Goal: Participate in discussion: Engage in conversation with other users on a specific topic

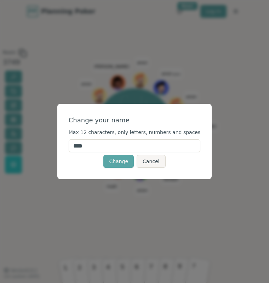
click at [129, 148] on input "****" at bounding box center [135, 145] width 132 height 13
type input "*****"
click at [81, 163] on div "Change Cancel" at bounding box center [135, 161] width 132 height 13
click at [119, 162] on button "Change" at bounding box center [118, 161] width 30 height 13
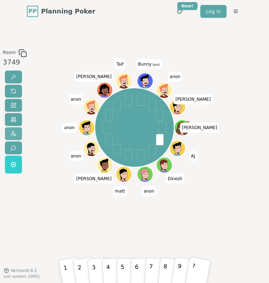
click at [15, 131] on span at bounding box center [14, 134] width 6 height 6
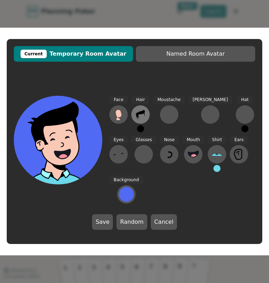
click at [137, 112] on icon at bounding box center [140, 114] width 11 height 11
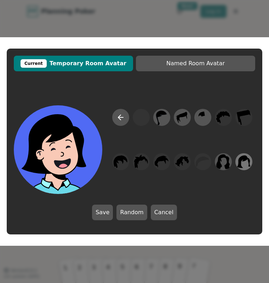
click at [239, 158] on icon at bounding box center [244, 162] width 14 height 16
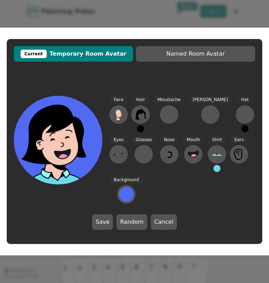
click at [142, 132] on div "Hair" at bounding box center [140, 114] width 18 height 36
click at [142, 128] on button at bounding box center [140, 128] width 7 height 7
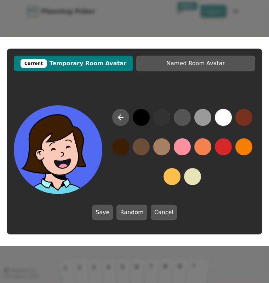
click at [125, 149] on button at bounding box center [120, 146] width 17 height 17
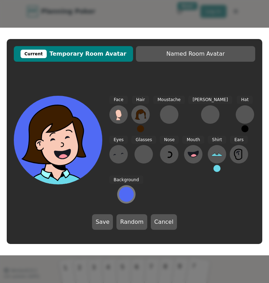
click at [127, 197] on div at bounding box center [126, 194] width 15 height 15
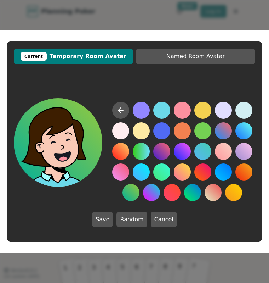
click at [128, 191] on button at bounding box center [131, 192] width 17 height 17
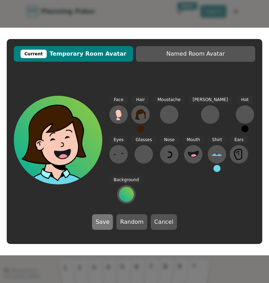
click at [106, 222] on button "Save" at bounding box center [102, 222] width 21 height 16
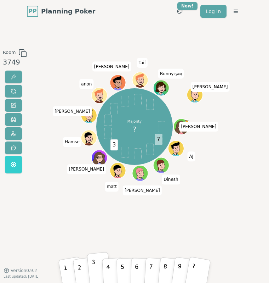
click at [97, 267] on button "3" at bounding box center [99, 269] width 24 height 34
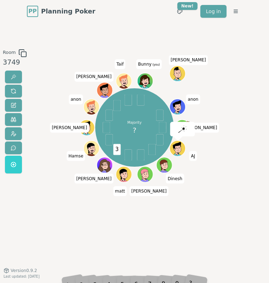
click at [99, 279] on div "3" at bounding box center [99, 270] width 16 height 19
click at [95, 247] on div "Room 3749 Majority ? 3 [PERSON_NAME] [PERSON_NAME] [PERSON_NAME] [PERSON_NAME] …" at bounding box center [134, 146] width 269 height 247
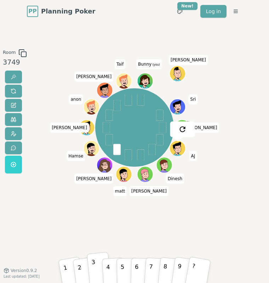
click at [96, 265] on button "3" at bounding box center [99, 269] width 24 height 34
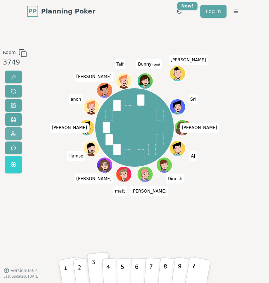
click at [10, 130] on button at bounding box center [13, 133] width 17 height 13
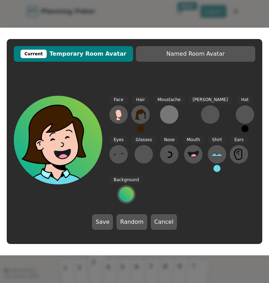
click at [167, 112] on div at bounding box center [169, 114] width 11 height 11
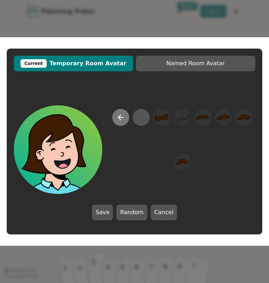
click at [124, 117] on icon at bounding box center [121, 117] width 9 height 9
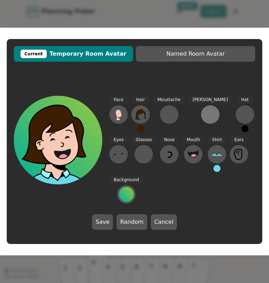
click at [205, 113] on div at bounding box center [210, 114] width 11 height 11
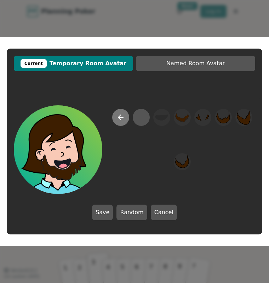
click at [118, 114] on icon at bounding box center [121, 117] width 9 height 9
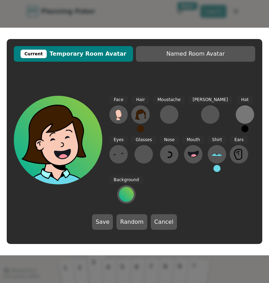
click at [240, 111] on div at bounding box center [245, 114] width 11 height 11
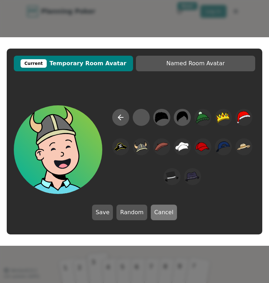
click at [169, 214] on button "Cancel" at bounding box center [164, 212] width 26 height 16
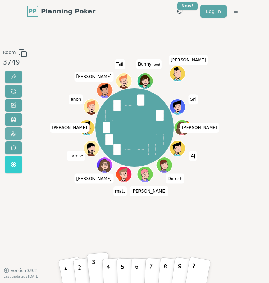
click at [14, 134] on span at bounding box center [14, 134] width 6 height 6
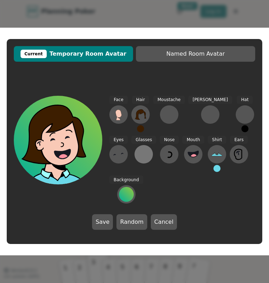
click at [138, 159] on div at bounding box center [143, 153] width 11 height 11
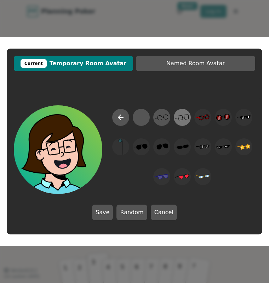
click at [181, 114] on icon at bounding box center [182, 117] width 14 height 16
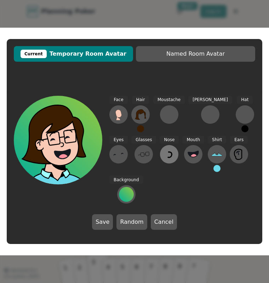
click at [164, 151] on icon at bounding box center [169, 153] width 11 height 11
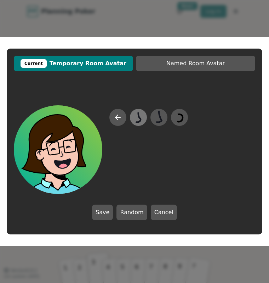
click at [139, 118] on icon at bounding box center [138, 117] width 14 height 16
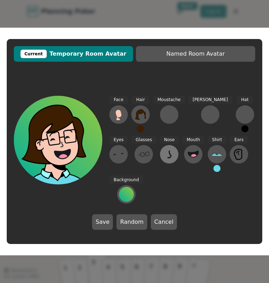
click at [164, 151] on icon at bounding box center [169, 153] width 11 height 11
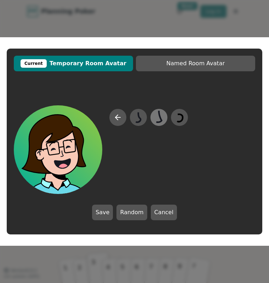
click at [157, 111] on icon at bounding box center [159, 117] width 14 height 16
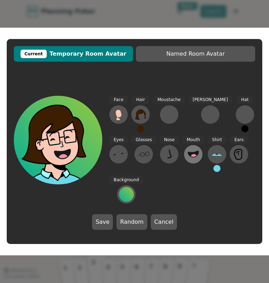
click at [190, 157] on circle at bounding box center [193, 157] width 7 height 7
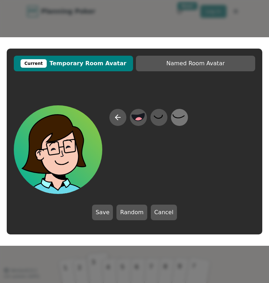
click at [173, 116] on icon at bounding box center [180, 117] width 14 height 16
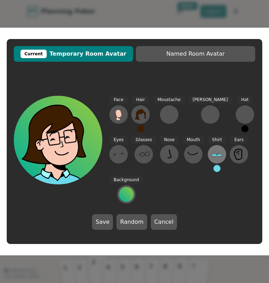
click at [212, 153] on icon at bounding box center [217, 153] width 11 height 11
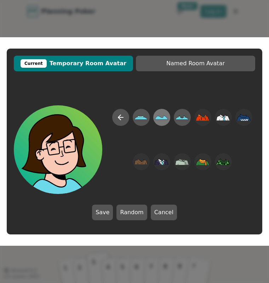
click at [166, 117] on icon at bounding box center [161, 118] width 13 height 4
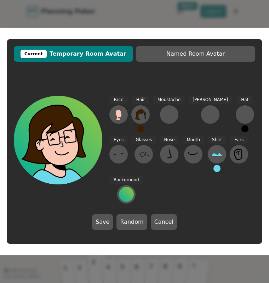
click at [214, 169] on button at bounding box center [217, 168] width 7 height 7
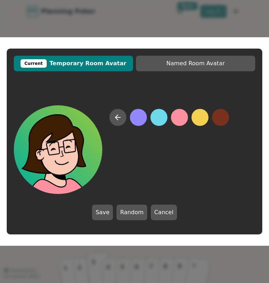
click at [181, 119] on button at bounding box center [179, 117] width 17 height 17
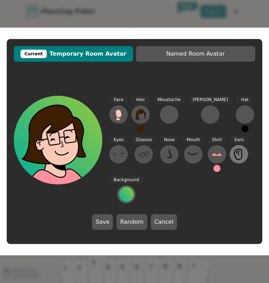
click at [230, 156] on button at bounding box center [239, 154] width 18 height 18
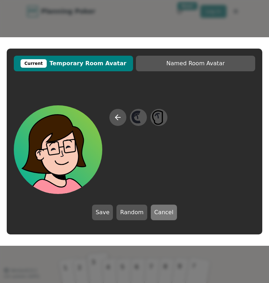
click at [162, 213] on button "Cancel" at bounding box center [164, 212] width 26 height 16
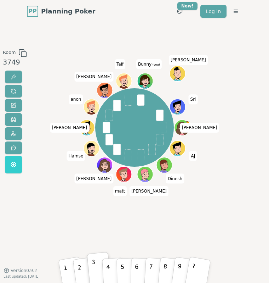
click at [152, 39] on div "Room 3749 [PERSON_NAME] [PERSON_NAME] [PERSON_NAME] [PERSON_NAME] [PERSON_NAME]…" at bounding box center [134, 146] width 269 height 247
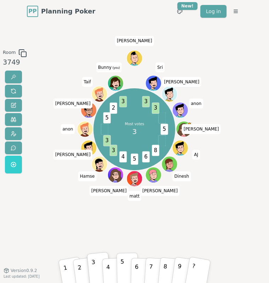
click at [123, 269] on p "5" at bounding box center [122, 269] width 4 height 24
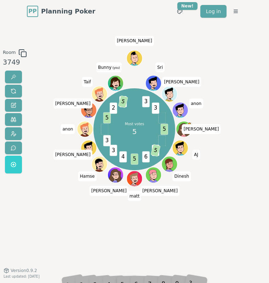
drag, startPoint x: 48, startPoint y: 220, endPoint x: 23, endPoint y: 218, distance: 25.2
click at [23, 218] on div "Room 3749" at bounding box center [13, 146] width 27 height 195
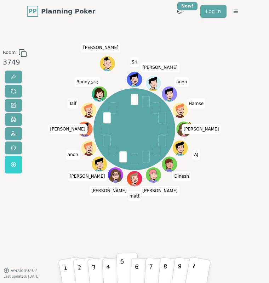
click at [119, 268] on button "5" at bounding box center [128, 268] width 22 height 32
click at [138, 267] on button "6" at bounding box center [142, 268] width 22 height 32
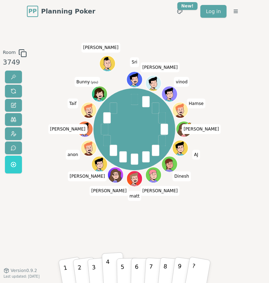
click at [103, 267] on button "4" at bounding box center [113, 268] width 23 height 33
click at [126, 270] on button "5" at bounding box center [128, 268] width 22 height 32
click at [116, 81] on div "[PERSON_NAME] [PERSON_NAME] [PERSON_NAME] [PERSON_NAME] [PERSON_NAME] [PERSON_N…" at bounding box center [134, 129] width 141 height 135
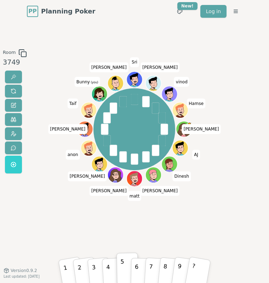
click at [133, 213] on div "[PERSON_NAME] [PERSON_NAME] [PERSON_NAME] [PERSON_NAME] [PERSON_NAME] [PERSON_N…" at bounding box center [134, 146] width 141 height 195
drag, startPoint x: 98, startPoint y: 88, endPoint x: 79, endPoint y: 74, distance: 24.1
click at [79, 74] on div "[PERSON_NAME] [PERSON_NAME] [PERSON_NAME] [PERSON_NAME] [PERSON_NAME] [PERSON_N…" at bounding box center [134, 129] width 141 height 135
click at [100, 93] on icon at bounding box center [99, 94] width 15 height 2
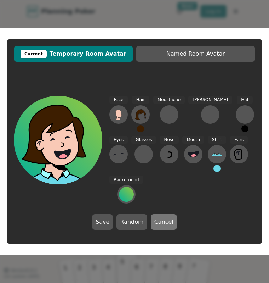
click at [156, 220] on button "Cancel" at bounding box center [164, 222] width 26 height 16
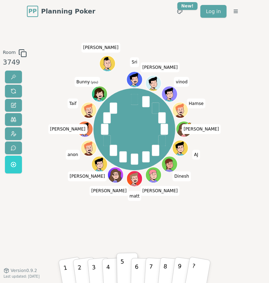
click at [55, 151] on div "Room 3749 [PERSON_NAME] [PERSON_NAME] [PERSON_NAME] [PERSON_NAME] [PERSON_NAME]…" at bounding box center [134, 146] width 269 height 195
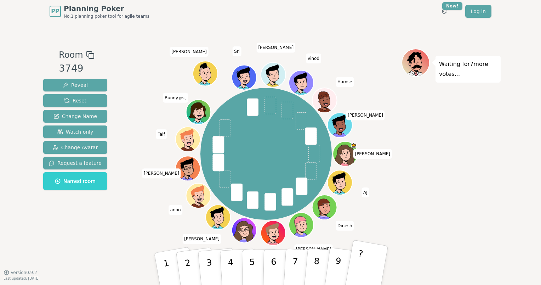
click at [269, 262] on p "?" at bounding box center [358, 267] width 11 height 39
click at [269, 241] on div "Room 3749 Reveal Reset Change Name Watch only Change Avatar Request a feature N…" at bounding box center [270, 147] width 461 height 197
click at [269, 249] on button "?" at bounding box center [366, 269] width 44 height 58
click at [230, 126] on span at bounding box center [225, 127] width 12 height 17
click at [269, 267] on button "?" at bounding box center [366, 269] width 44 height 58
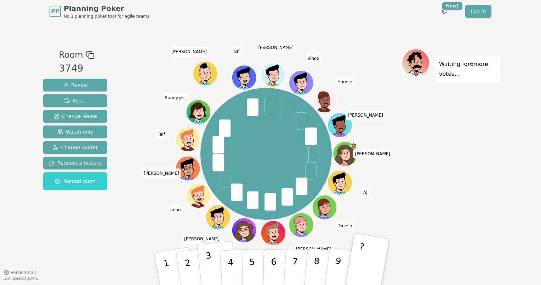
click at [213, 265] on button "3" at bounding box center [217, 269] width 40 height 56
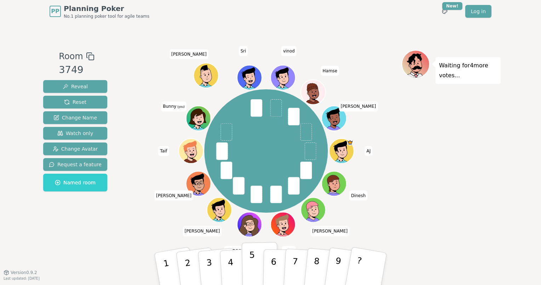
click at [247, 263] on button "5" at bounding box center [260, 269] width 36 height 54
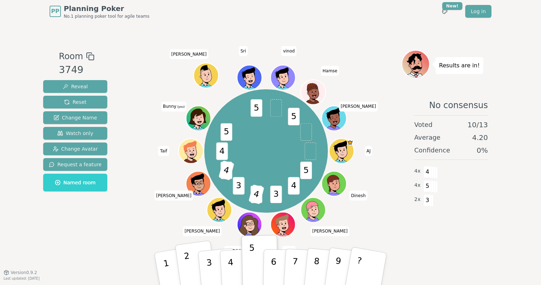
click at [198, 267] on button "2" at bounding box center [196, 268] width 42 height 57
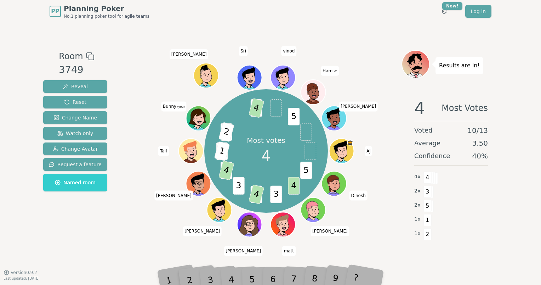
click at [180, 267] on div "1" at bounding box center [174, 269] width 25 height 28
click at [254, 272] on div "5" at bounding box center [260, 268] width 22 height 25
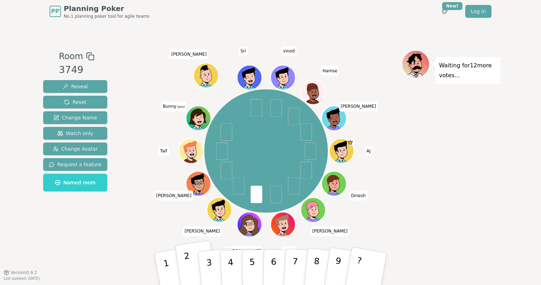
click at [191, 269] on button "2" at bounding box center [196, 268] width 42 height 57
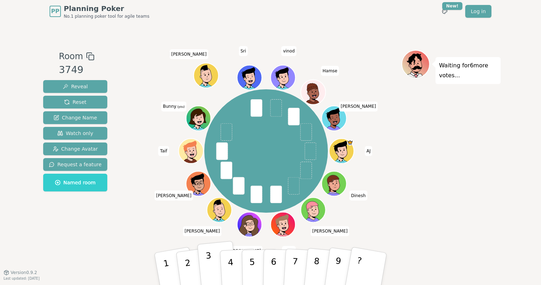
click at [208, 268] on p "3" at bounding box center [210, 270] width 9 height 39
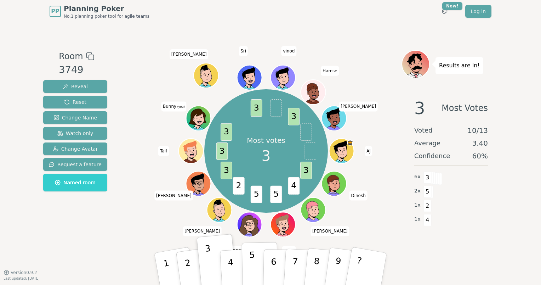
click at [253, 261] on p "5" at bounding box center [252, 269] width 6 height 38
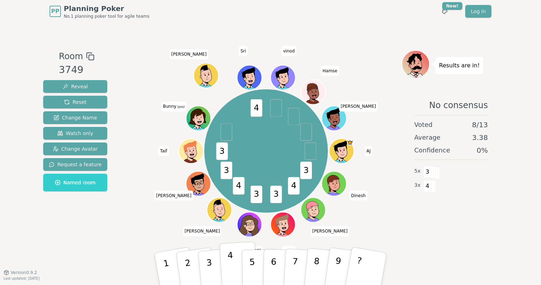
click at [232, 272] on p "4" at bounding box center [231, 269] width 8 height 39
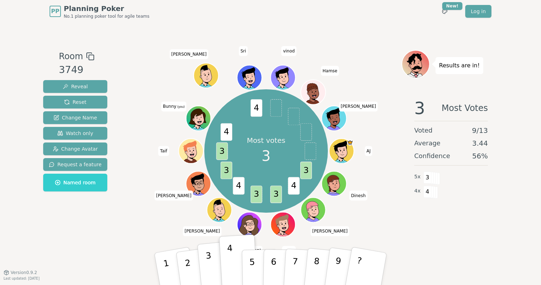
click at [216, 265] on button "3" at bounding box center [217, 269] width 40 height 56
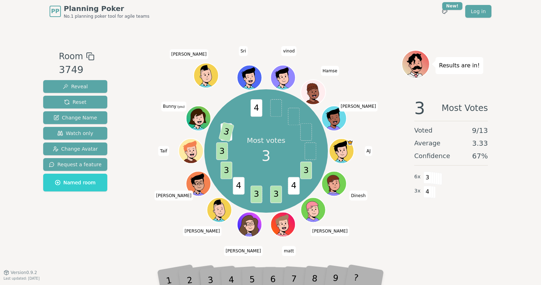
click at [67, 235] on div "Room 3749 Reveal Reset Change Name Watch only Change Avatar Request a feature N…" at bounding box center [75, 147] width 70 height 195
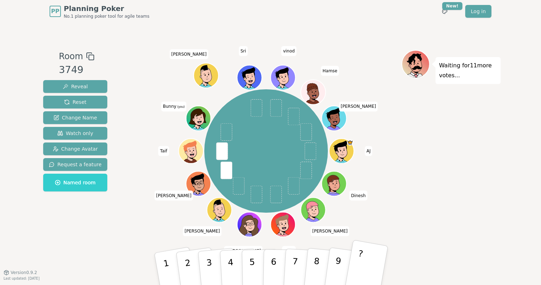
click at [269, 255] on button "?" at bounding box center [366, 269] width 44 height 58
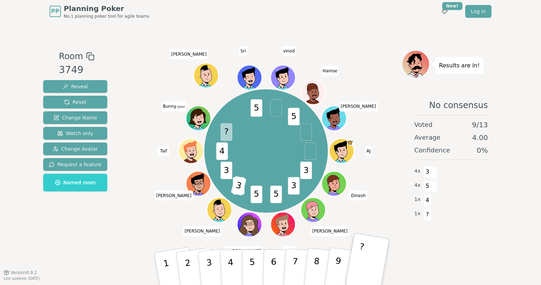
click at [137, 206] on div "3 3 5 5 2 3 3 4 ? 5 5 AJ [PERSON_NAME] [PERSON_NAME] [PERSON_NAME] [PERSON_NAME…" at bounding box center [266, 151] width 271 height 176
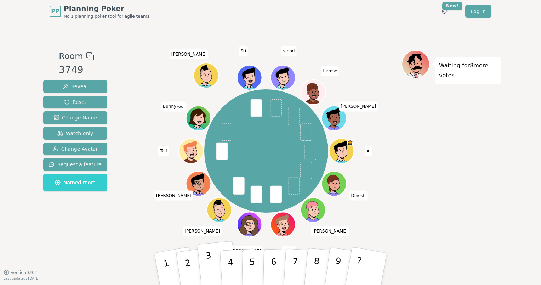
click at [216, 261] on button "3" at bounding box center [217, 269] width 40 height 56
click at [193, 262] on button "2" at bounding box center [196, 268] width 42 height 57
click at [169, 271] on p "1" at bounding box center [168, 270] width 12 height 39
click at [190, 272] on p "2" at bounding box center [189, 270] width 11 height 39
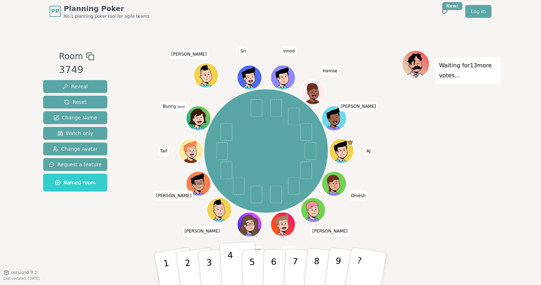
click at [232, 269] on p "4" at bounding box center [231, 269] width 8 height 39
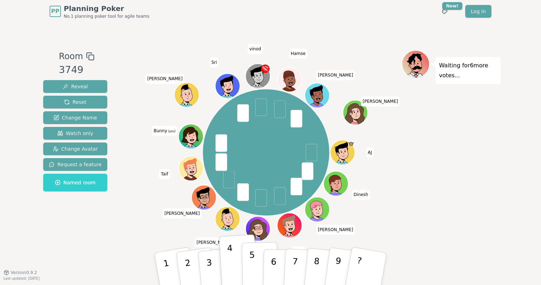
click at [252, 269] on p "5" at bounding box center [252, 269] width 6 height 38
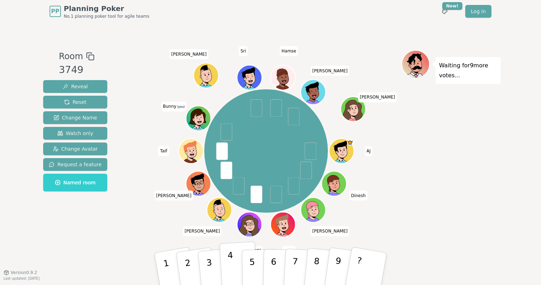
click at [228, 264] on p "4" at bounding box center [231, 269] width 8 height 39
